Goal: Communication & Community: Participate in discussion

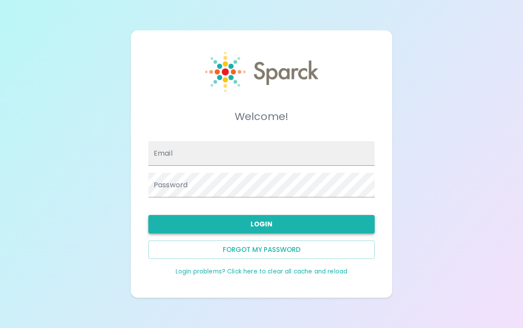
type input "[EMAIL_ADDRESS][DOMAIN_NAME]"
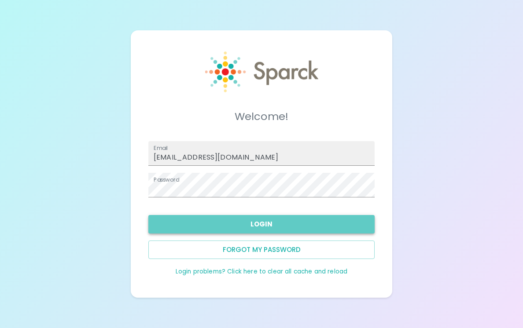
click at [253, 217] on button "Login" at bounding box center [261, 224] width 226 height 18
click at [352, 228] on button "Login" at bounding box center [261, 224] width 226 height 18
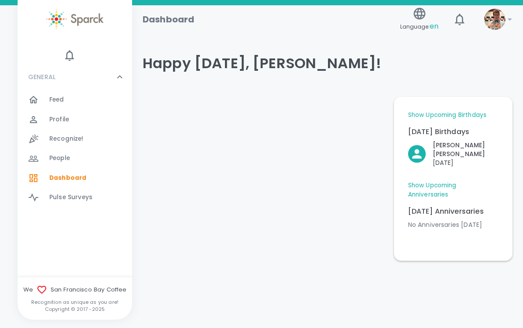
click at [77, 99] on div "Feed 0" at bounding box center [90, 100] width 83 height 12
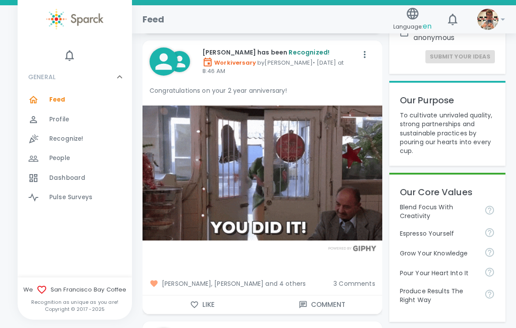
scroll to position [176, 0]
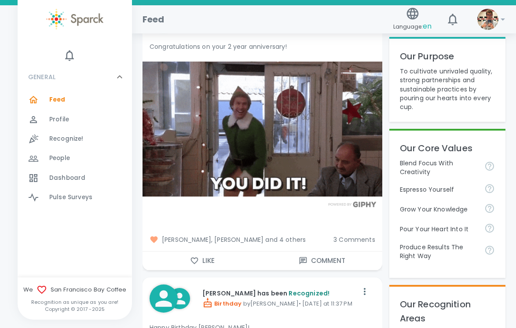
click at [356, 244] on div "[PERSON_NAME], [PERSON_NAME] and 4 others 3 Comments" at bounding box center [259, 236] width 247 height 30
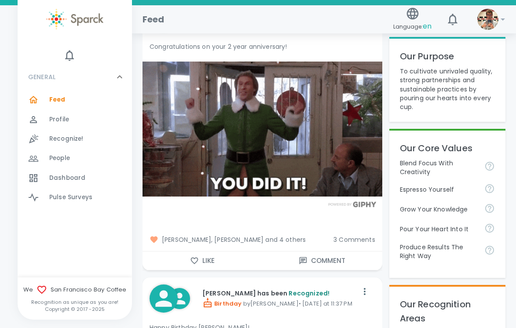
click at [357, 236] on span "3 Comments" at bounding box center [355, 239] width 42 height 9
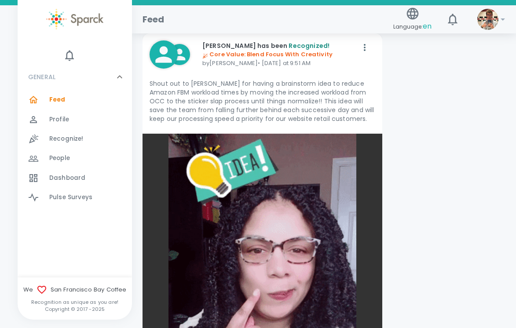
scroll to position [2508, 0]
